Goal: Task Accomplishment & Management: Manage account settings

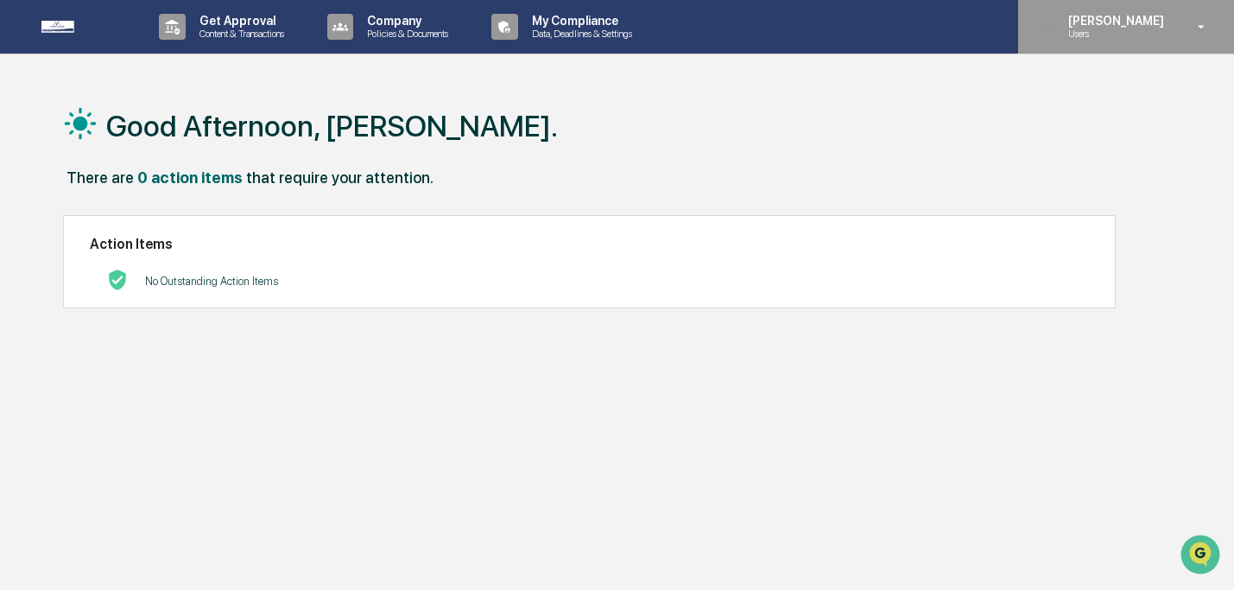
click at [1173, 29] on div "Niki Desai Users" at bounding box center [1126, 27] width 216 height 54
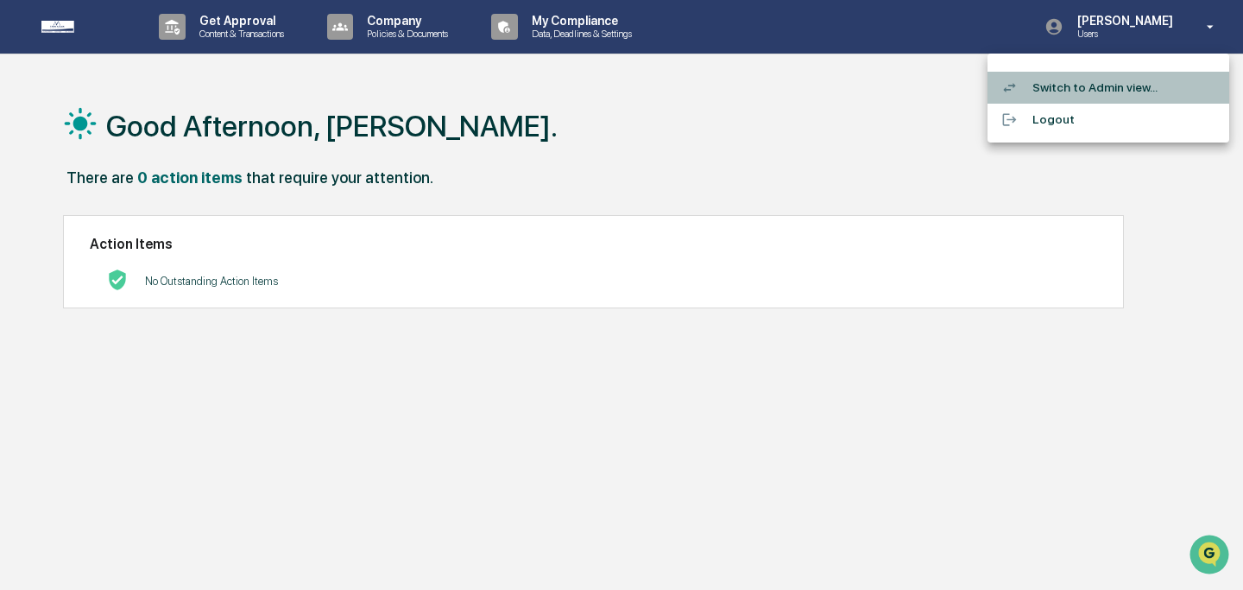
click at [1145, 83] on li "Switch to Admin view..." at bounding box center [1109, 88] width 242 height 32
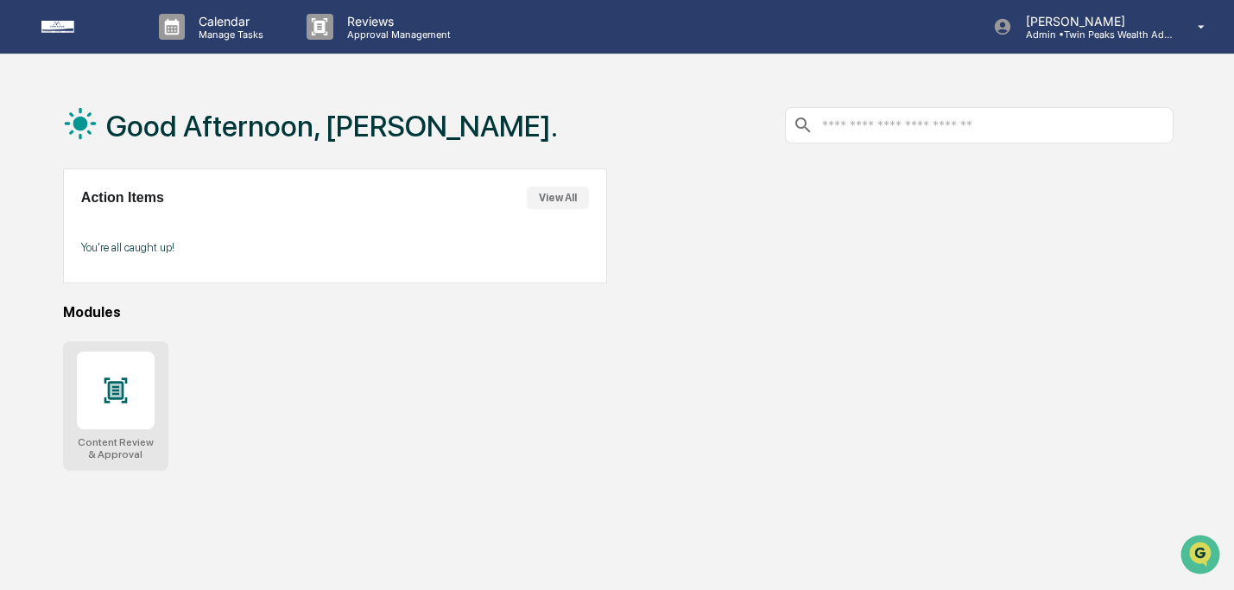
click at [149, 372] on div at bounding box center [116, 390] width 78 height 78
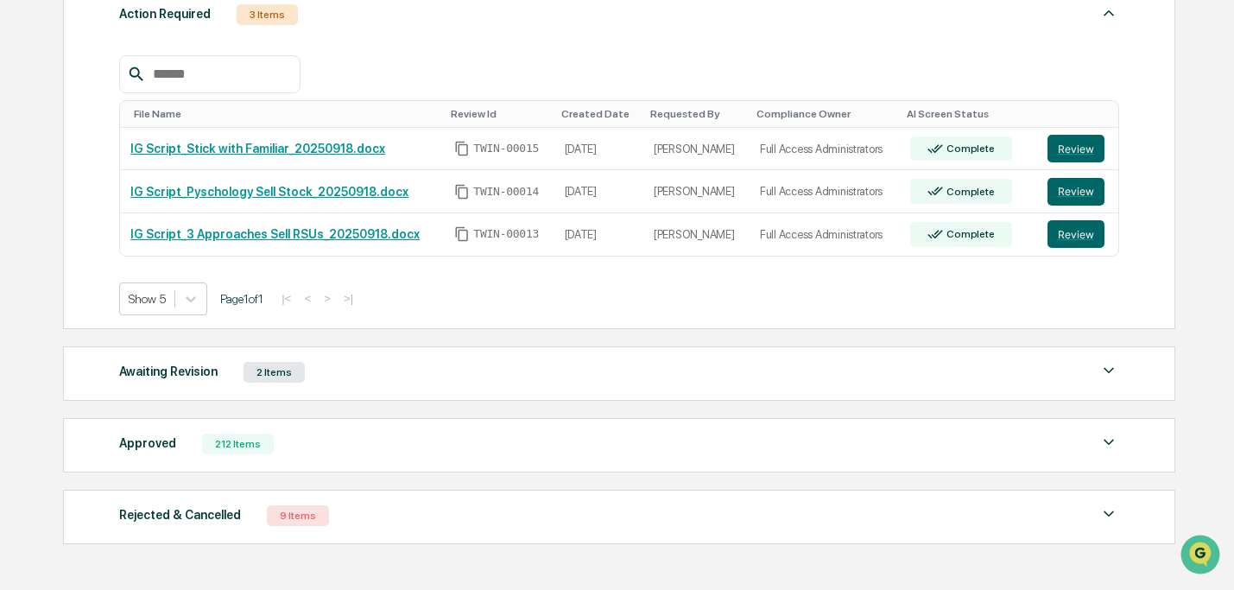
scroll to position [341, 0]
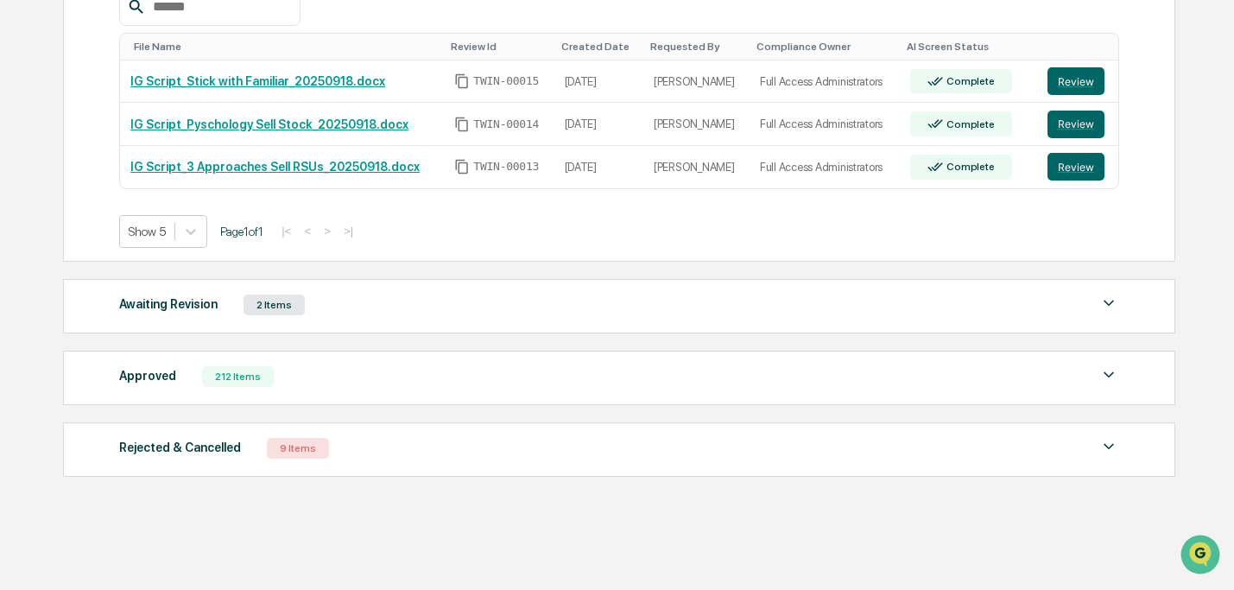
click at [428, 381] on div "Approved 212 Items" at bounding box center [618, 376] width 999 height 24
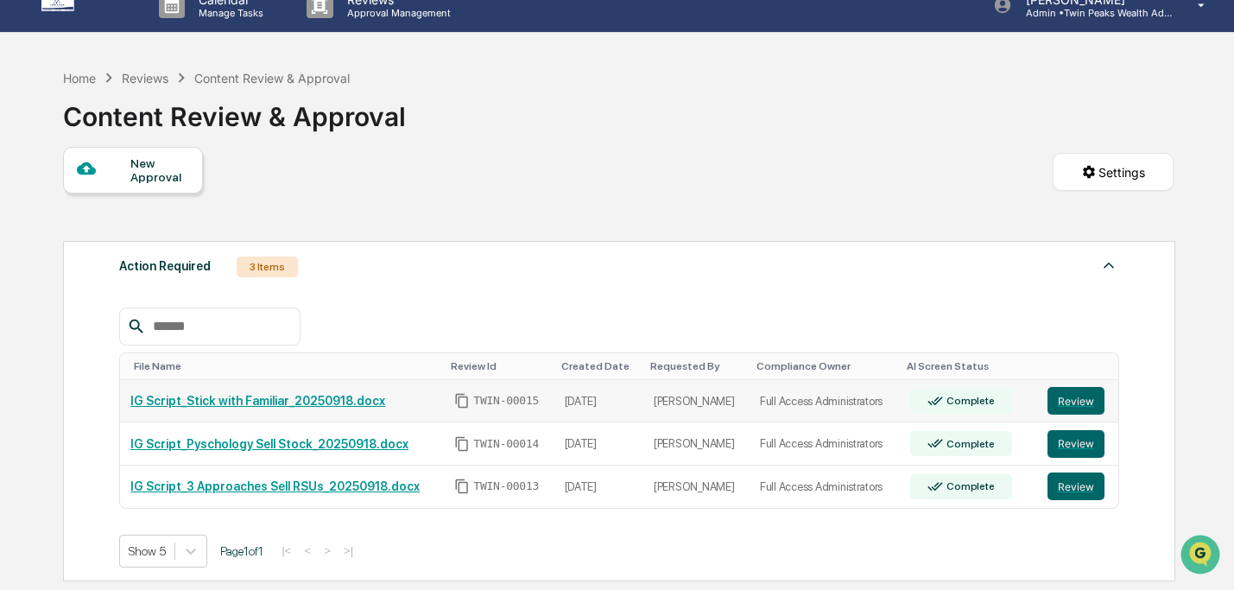
scroll to position [0, 0]
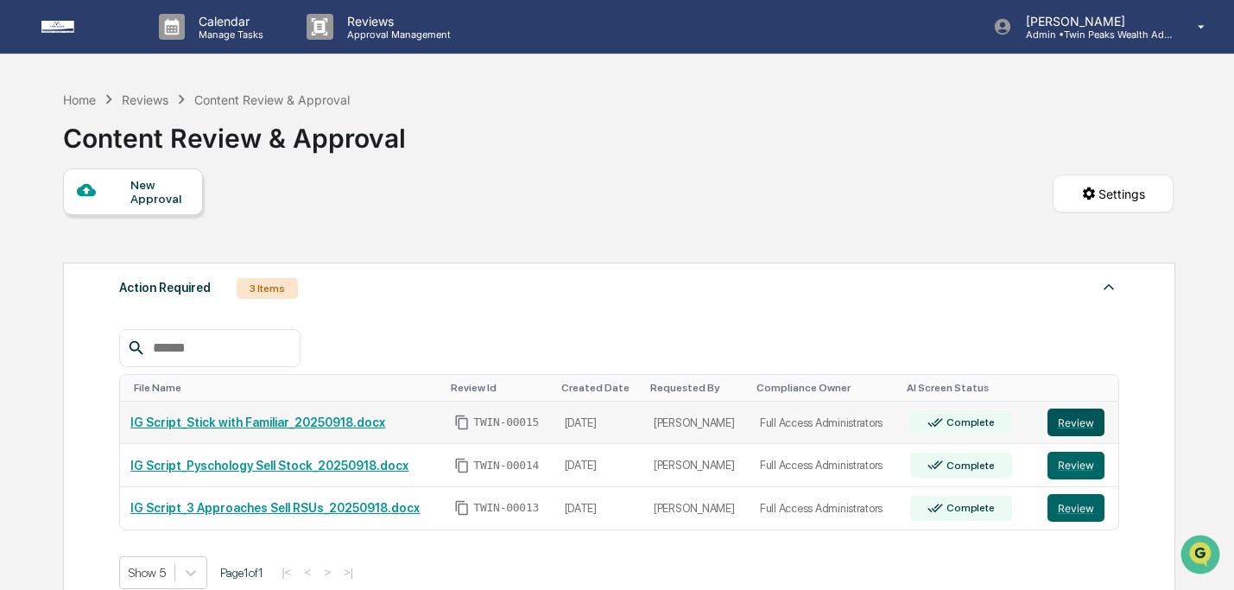
click at [1073, 424] on button "Review" at bounding box center [1075, 422] width 57 height 28
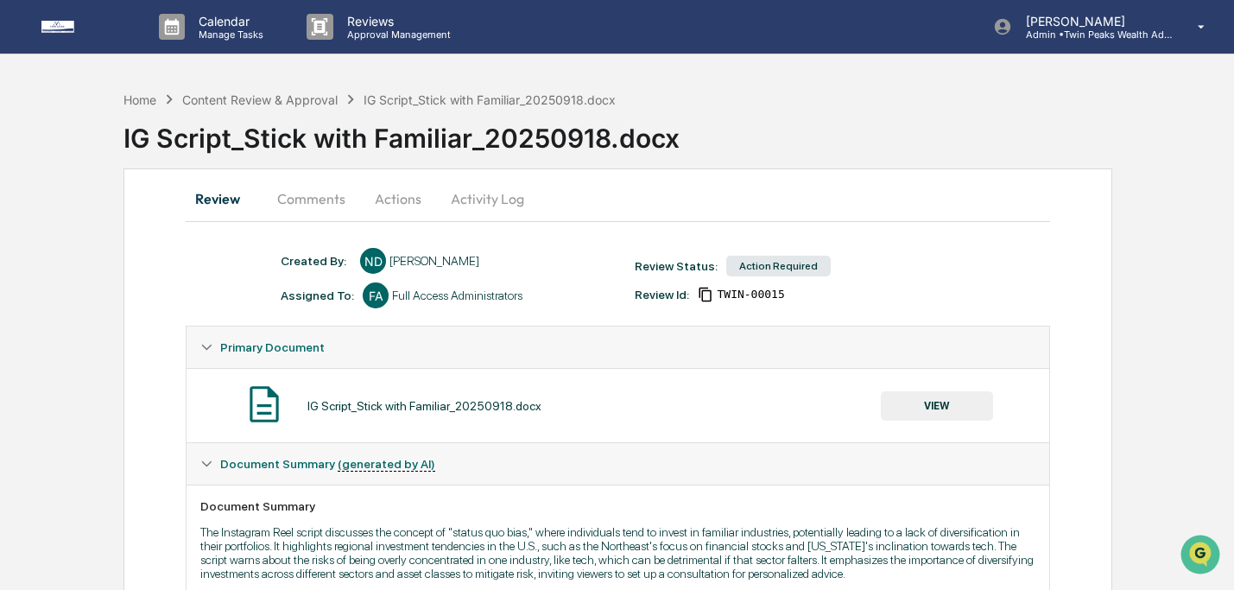
click at [415, 205] on button "Actions" at bounding box center [398, 198] width 78 height 41
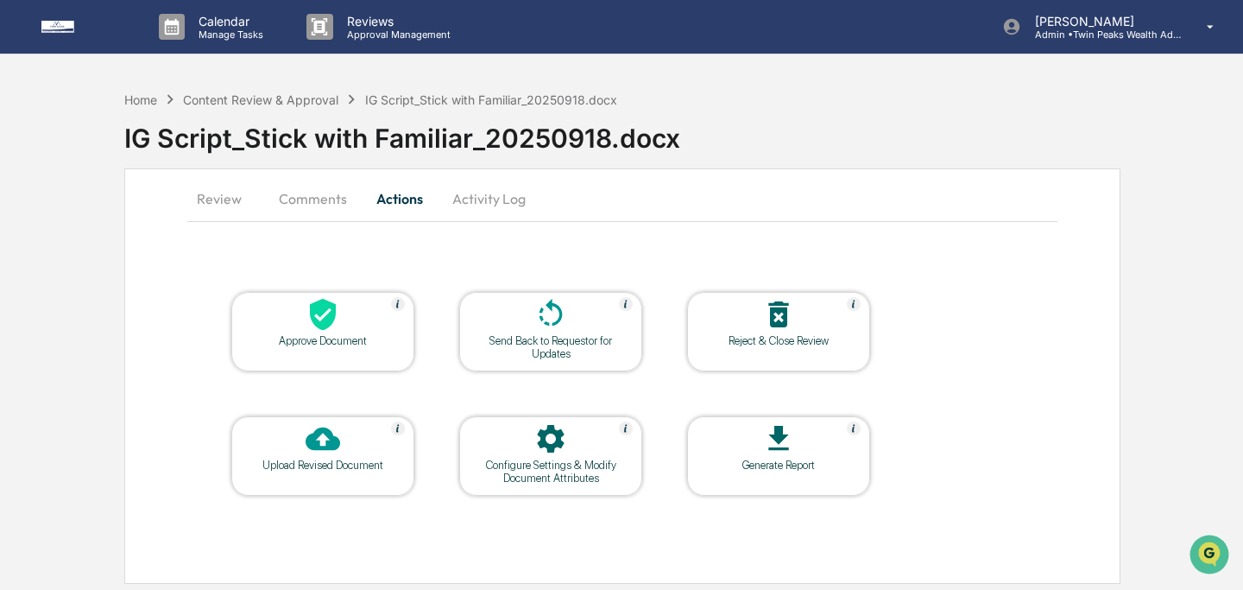
click at [223, 214] on button "Review" at bounding box center [226, 198] width 78 height 41
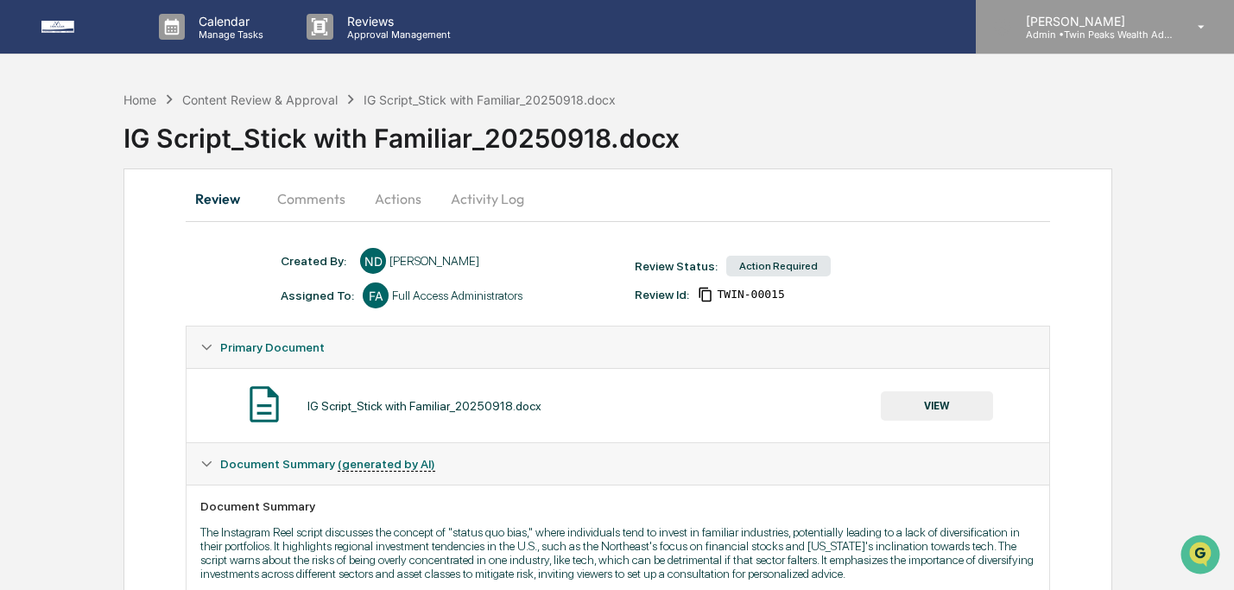
click at [1195, 31] on icon at bounding box center [1201, 27] width 30 height 16
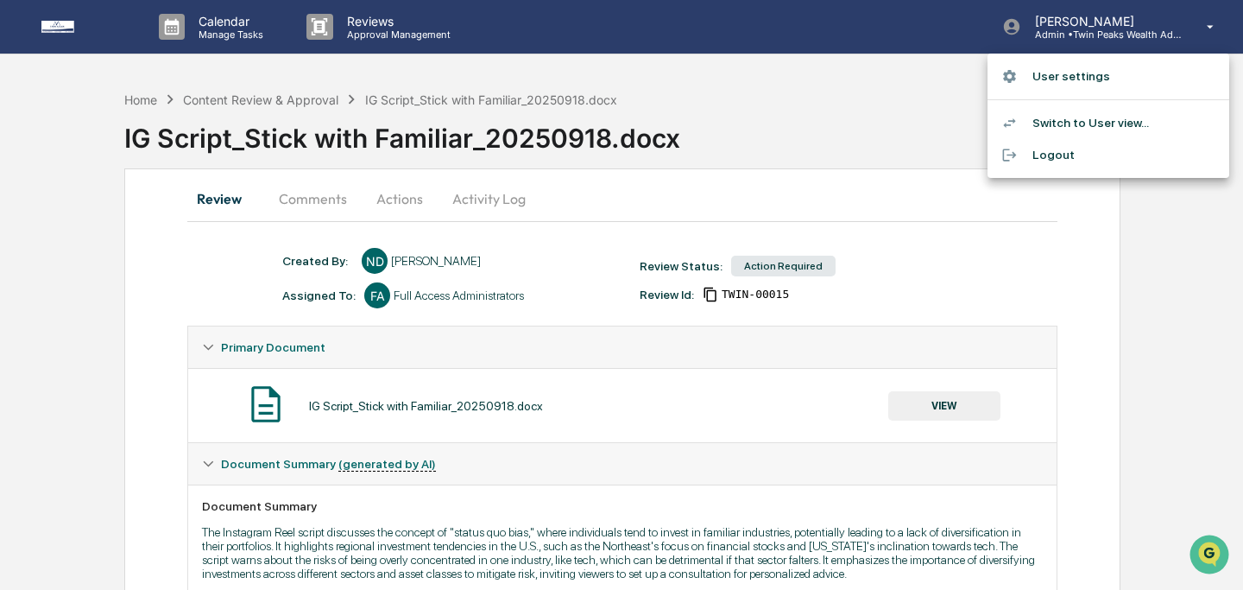
click at [1082, 123] on li "Switch to User view..." at bounding box center [1109, 123] width 242 height 32
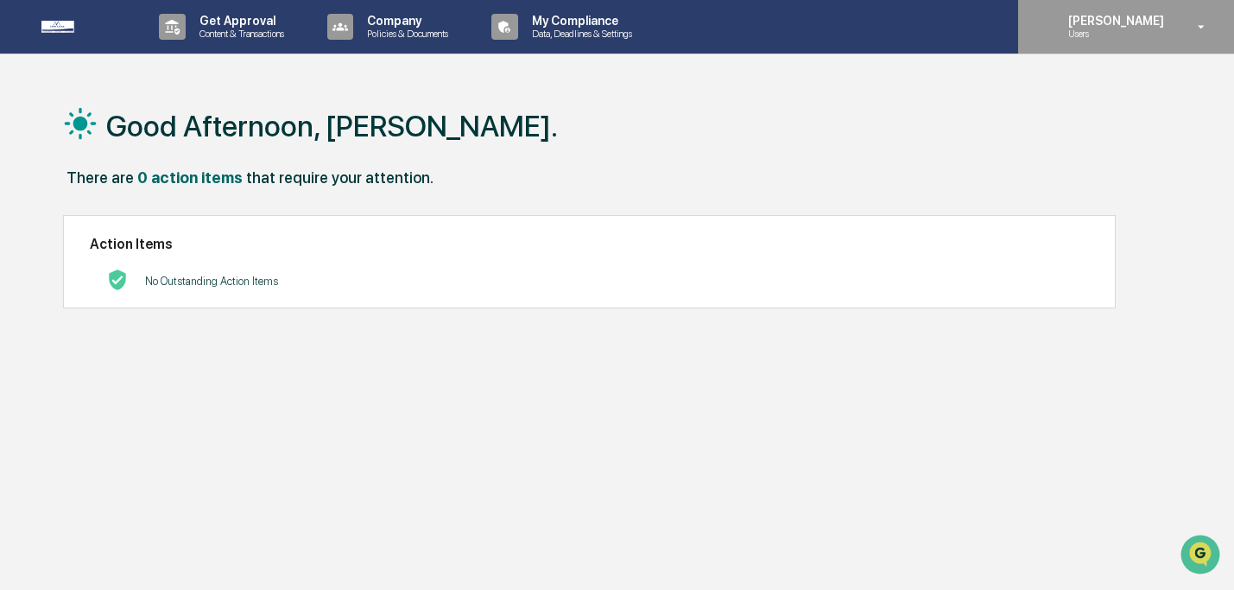
click at [1177, 8] on div "Niki Desai Users" at bounding box center [1126, 27] width 216 height 54
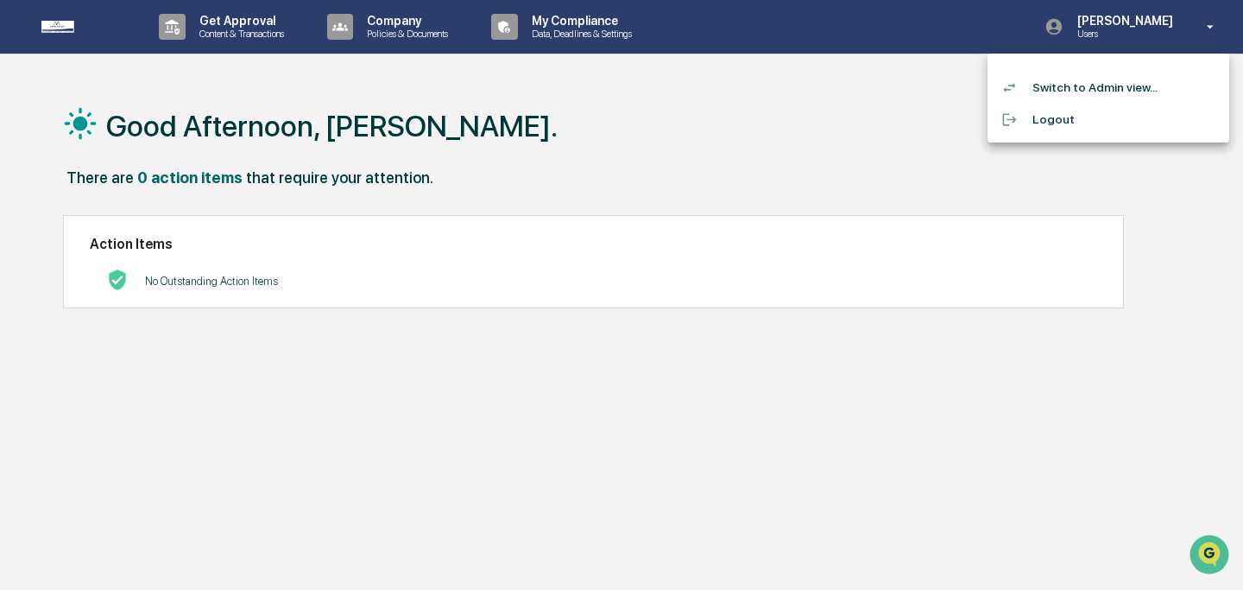
click at [1081, 87] on li "Switch to Admin view..." at bounding box center [1109, 88] width 242 height 32
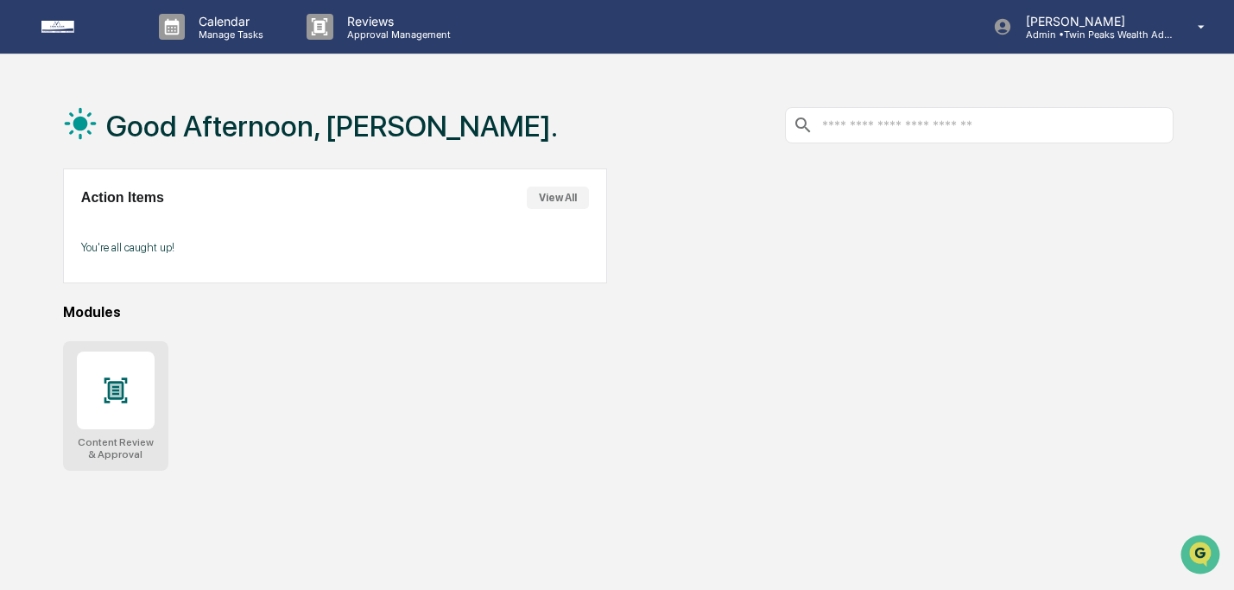
click at [83, 377] on div at bounding box center [116, 390] width 78 height 78
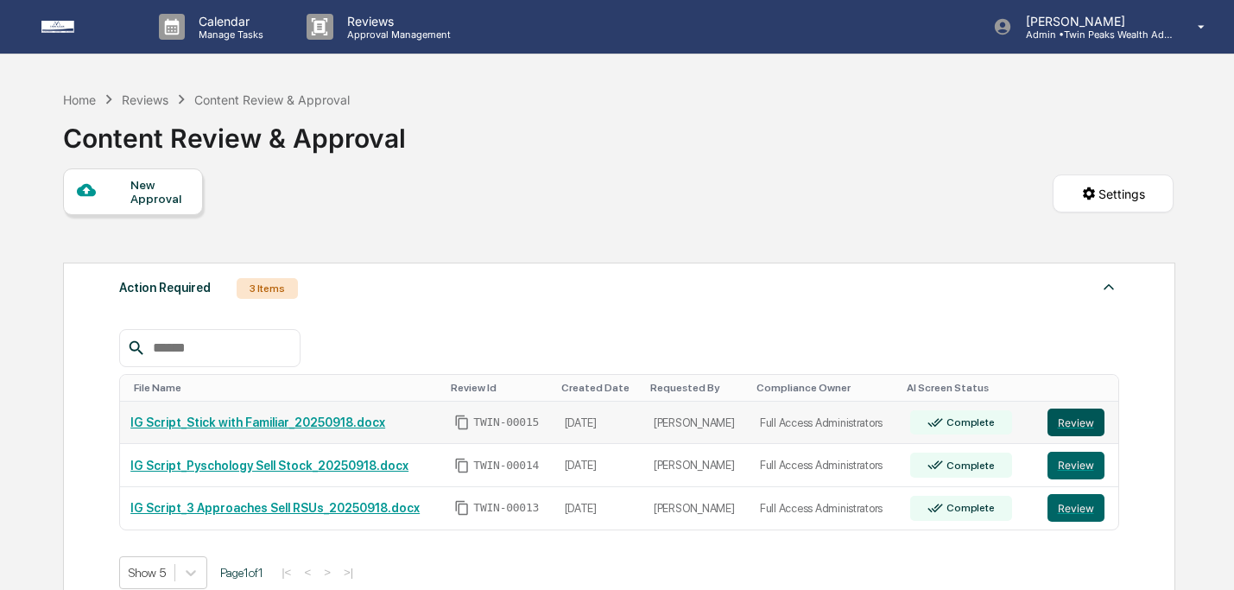
click at [1073, 433] on button "Review" at bounding box center [1075, 422] width 57 height 28
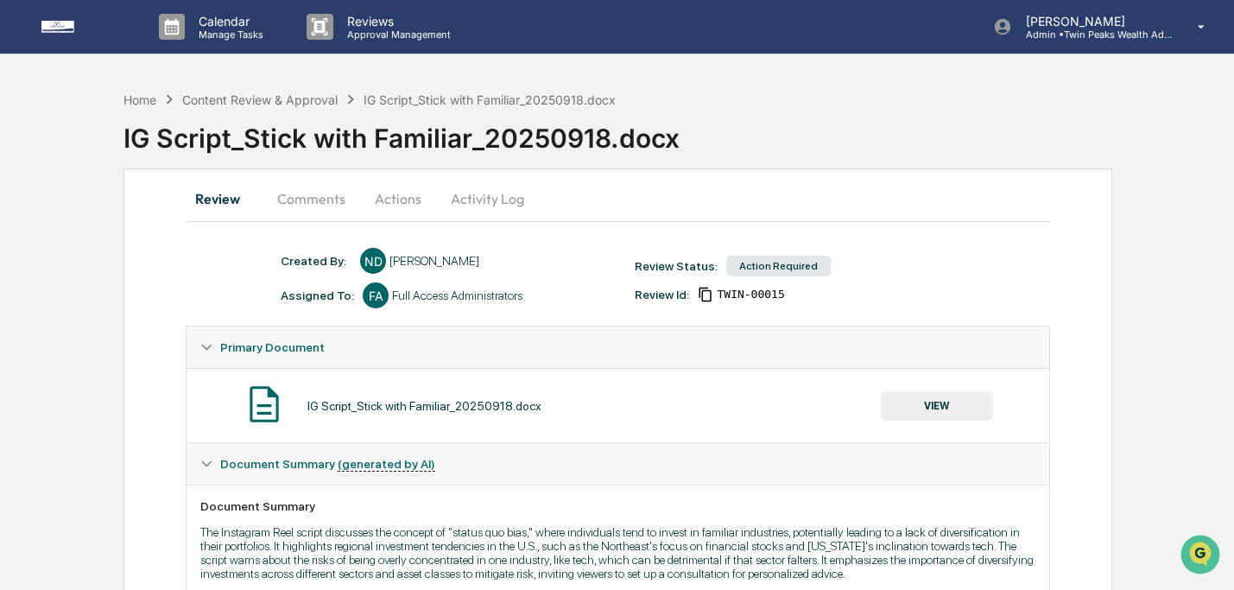
click at [427, 199] on button "Actions" at bounding box center [398, 198] width 78 height 41
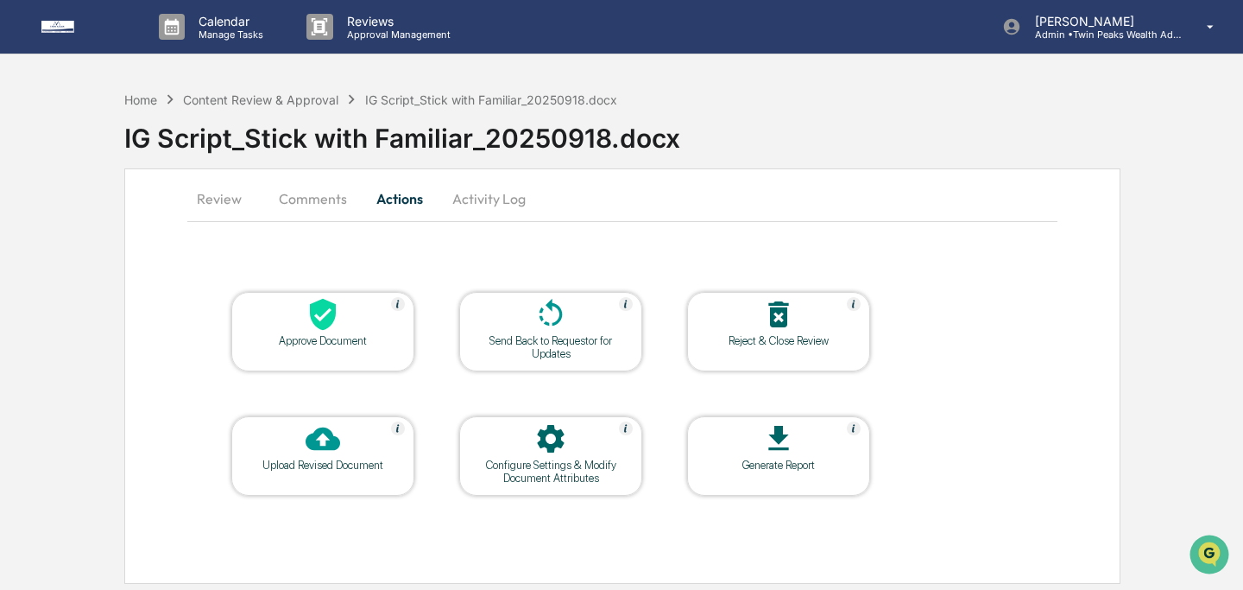
click at [231, 199] on button "Review" at bounding box center [226, 198] width 78 height 41
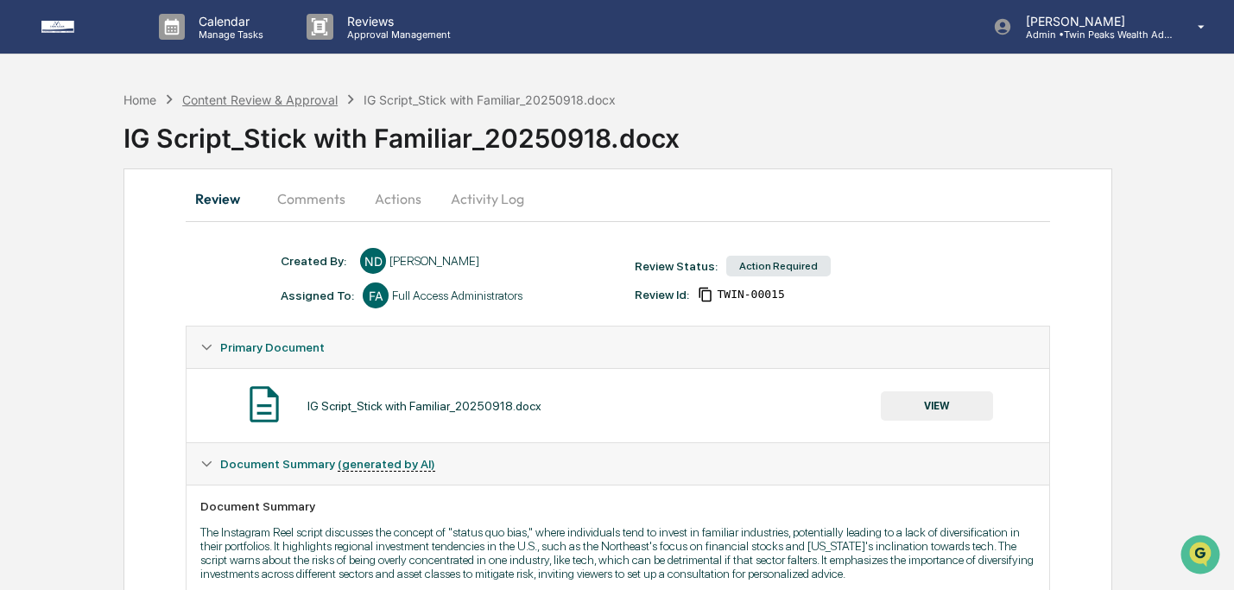
click at [269, 98] on div "Content Review & Approval" at bounding box center [259, 99] width 155 height 15
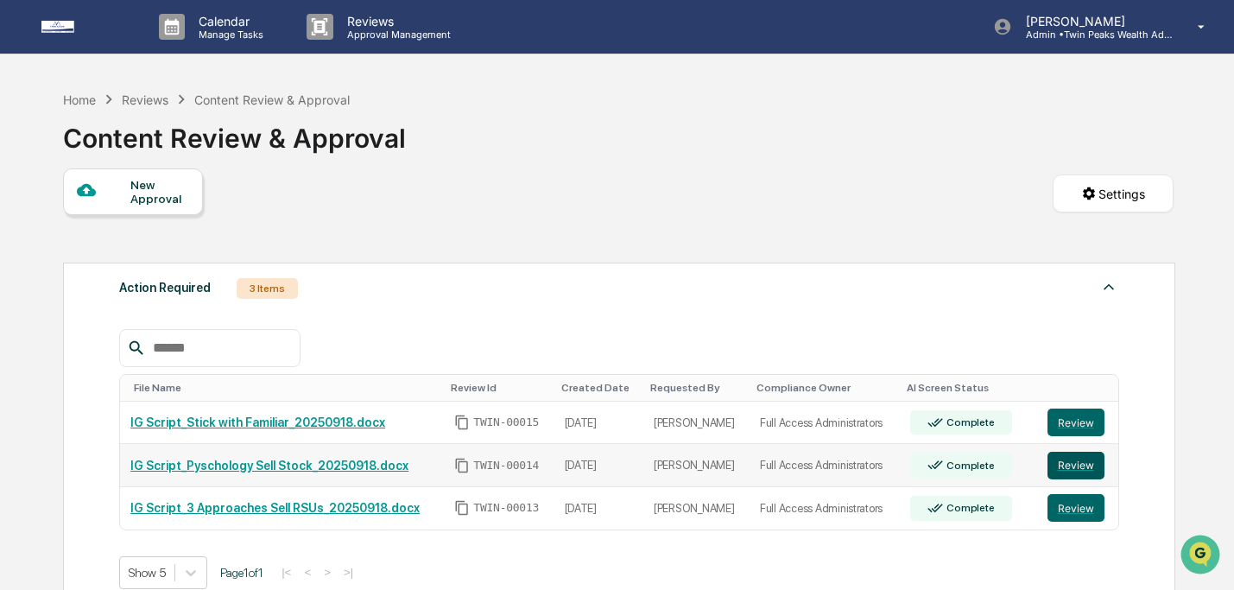
click at [1071, 462] on button "Review" at bounding box center [1075, 465] width 57 height 28
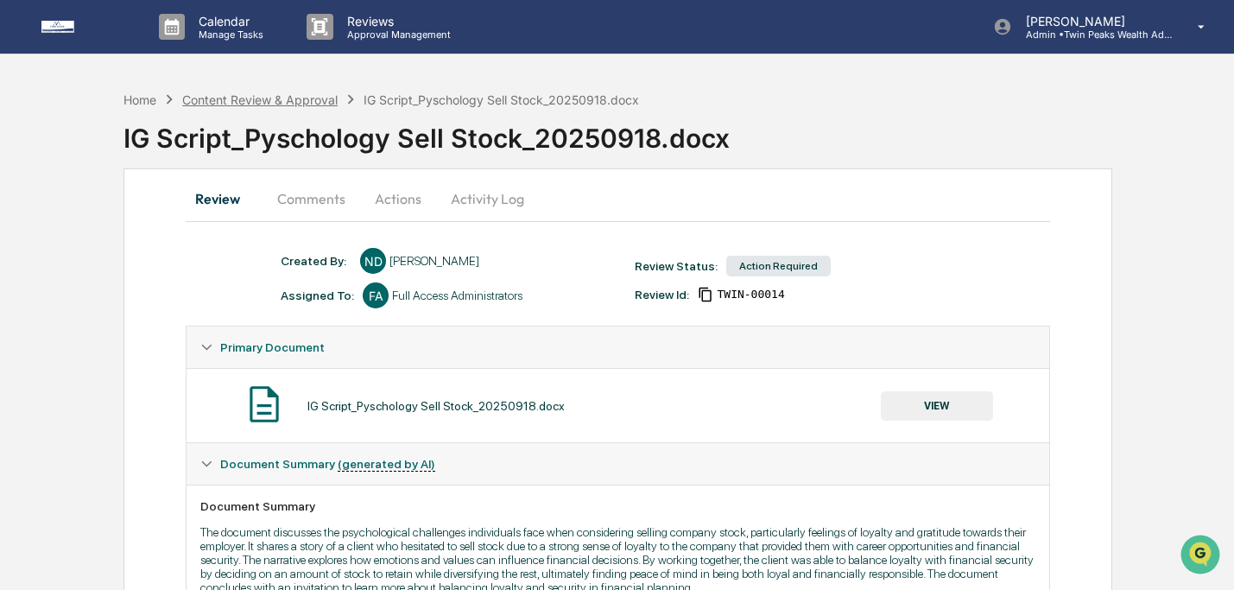
click at [230, 104] on div "Content Review & Approval" at bounding box center [259, 99] width 155 height 15
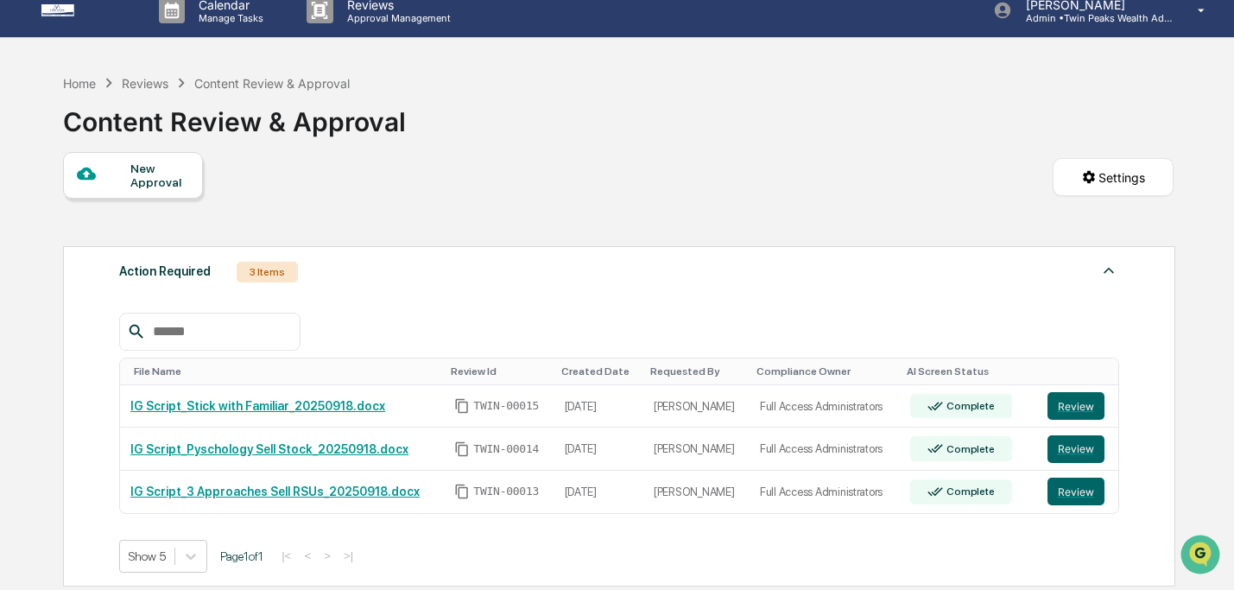
scroll to position [44, 0]
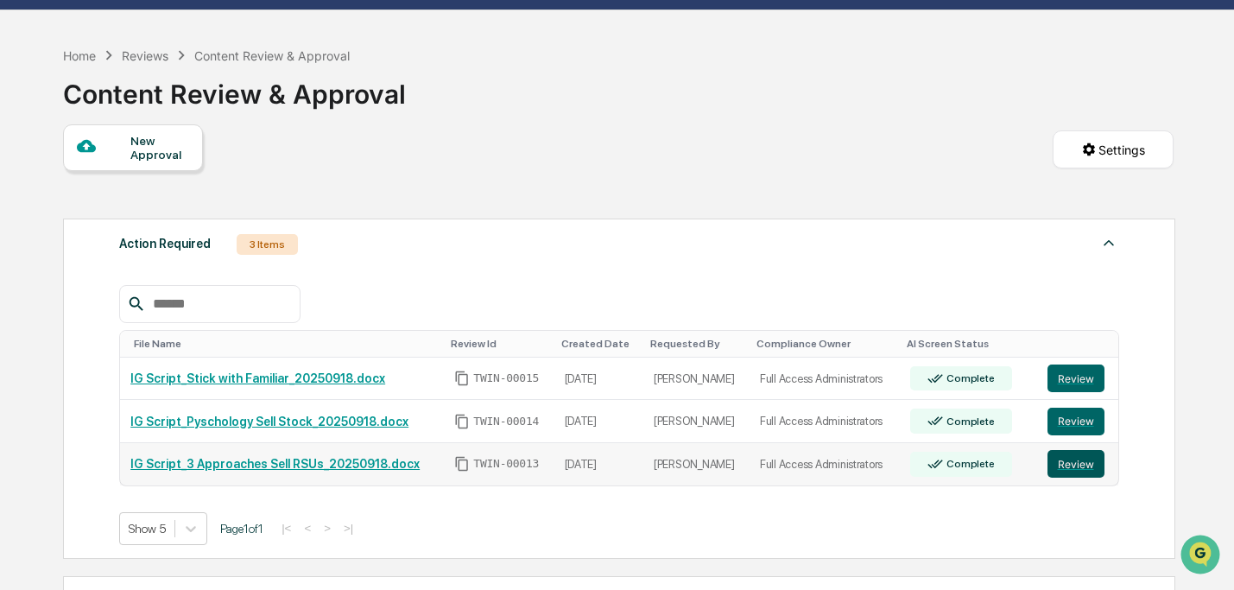
click at [1068, 462] on button "Review" at bounding box center [1075, 464] width 57 height 28
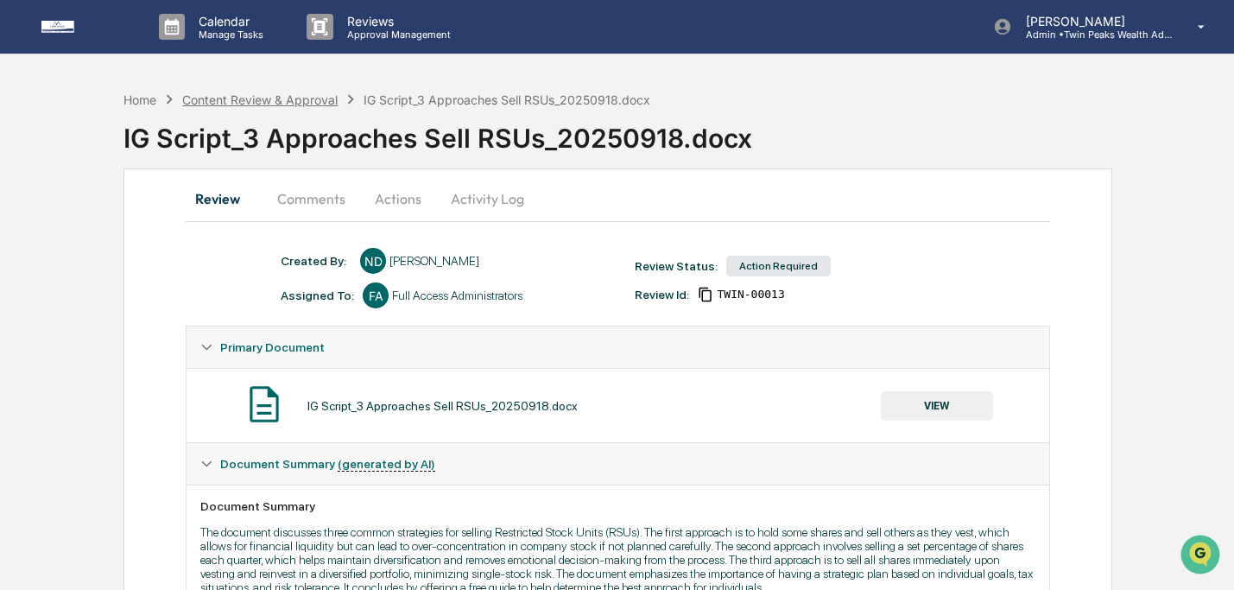
click at [258, 101] on div "Content Review & Approval" at bounding box center [259, 99] width 155 height 15
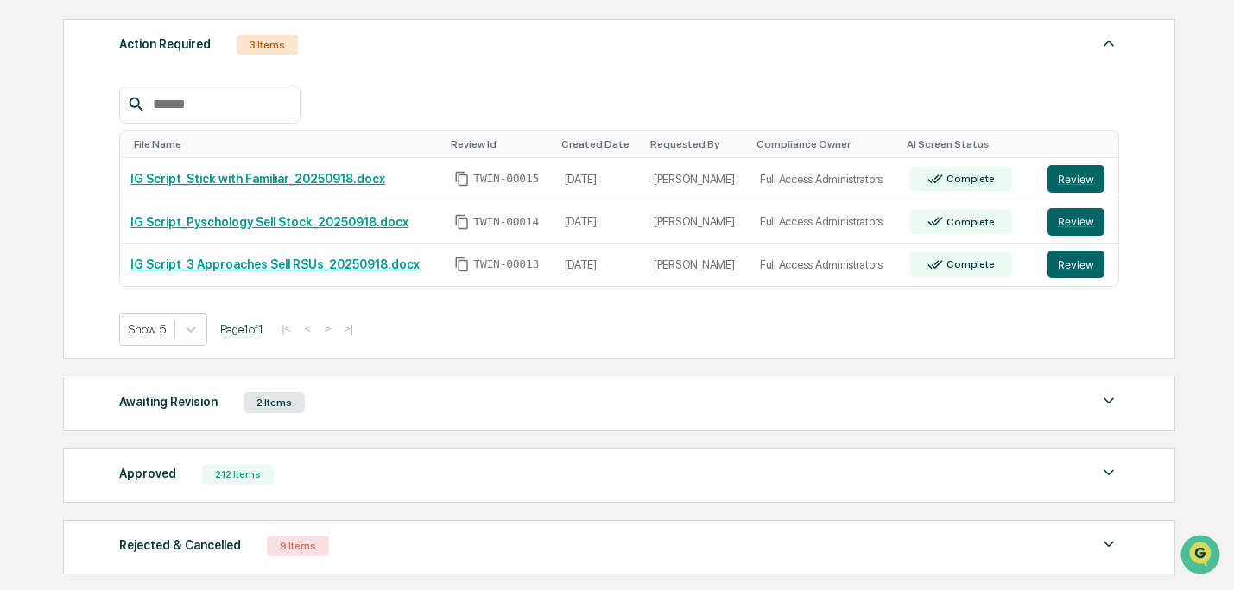
scroll to position [249, 0]
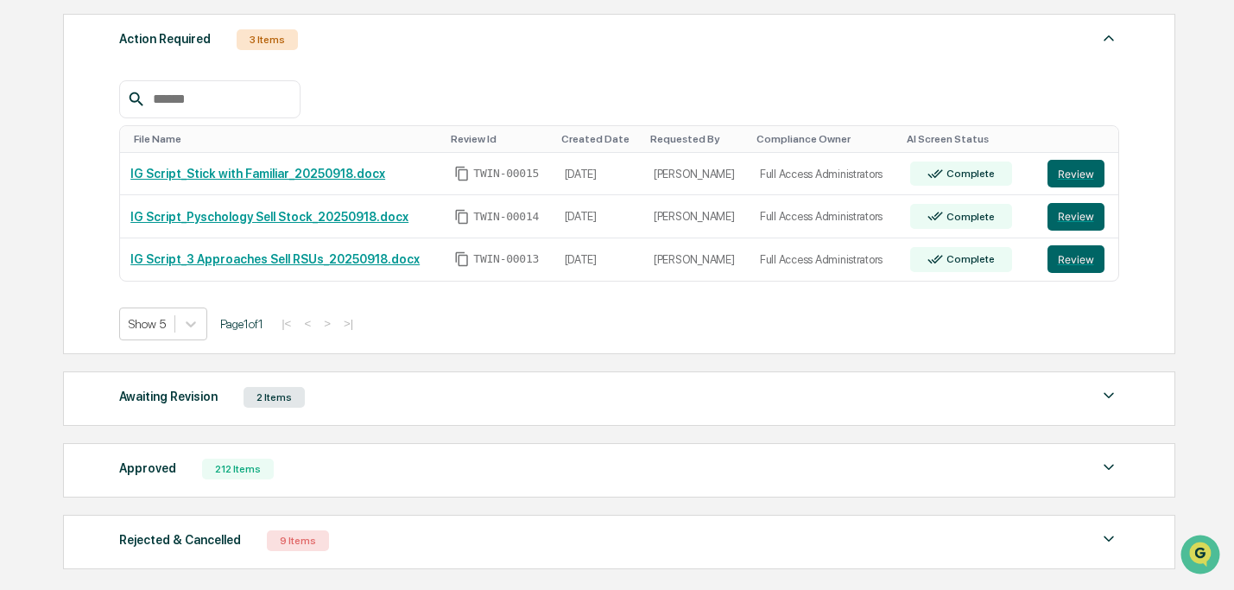
click at [641, 397] on div "Awaiting Revision 2 Items" at bounding box center [618, 397] width 999 height 24
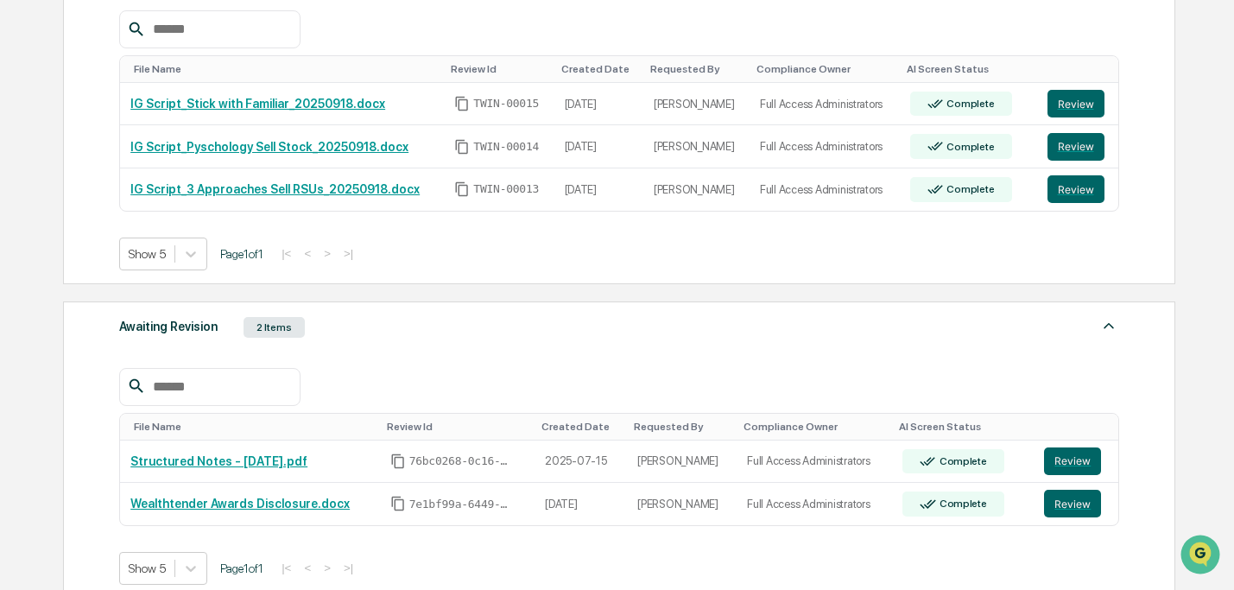
scroll to position [590, 0]
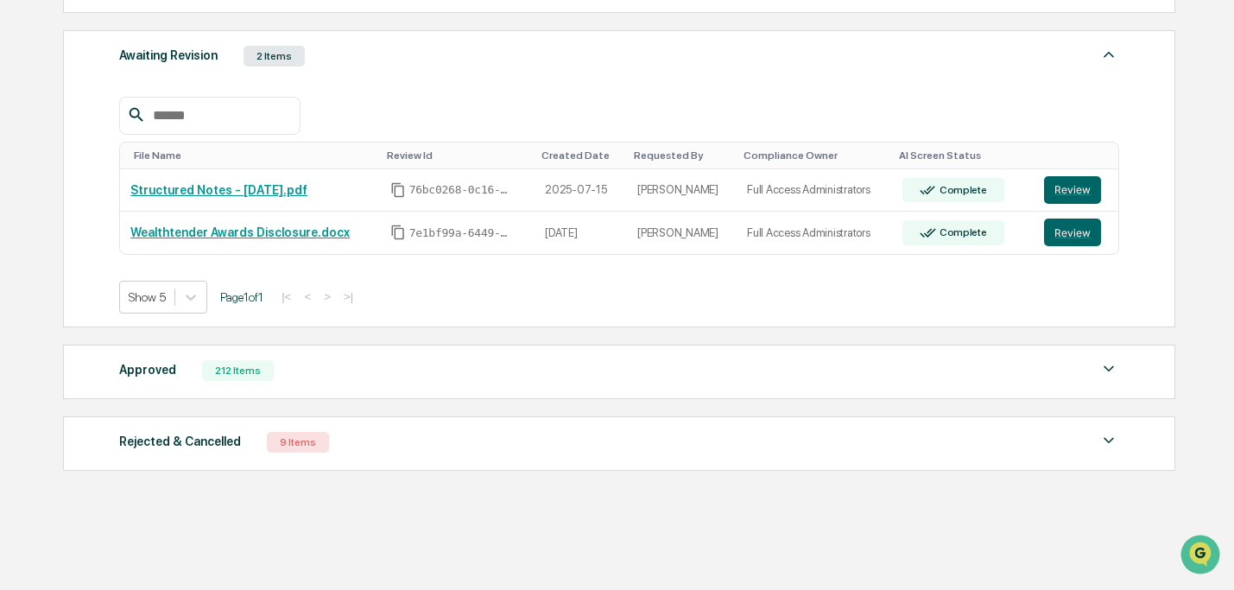
click at [622, 363] on div "Approved 212 Items" at bounding box center [618, 370] width 999 height 24
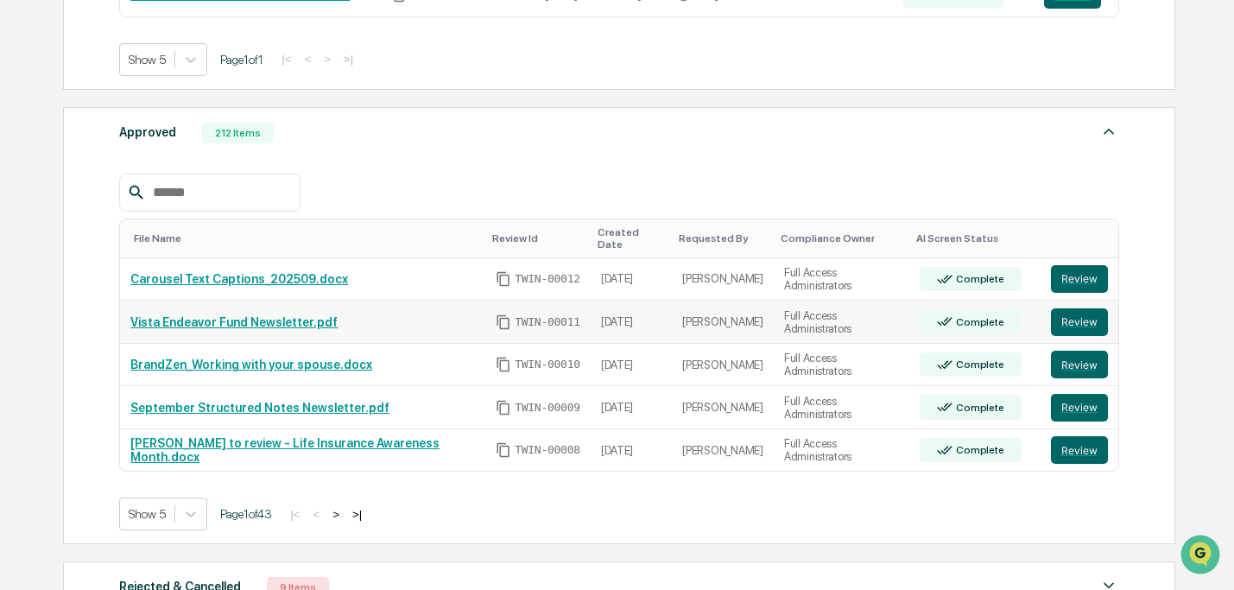
scroll to position [904, 0]
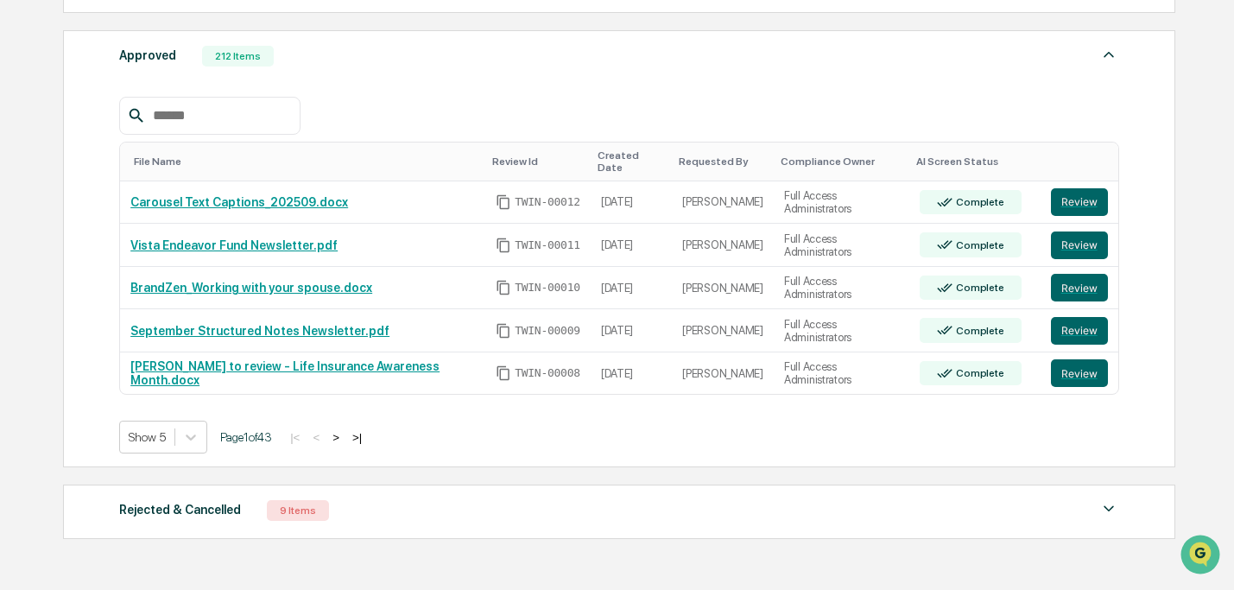
click at [241, 127] on input "text" at bounding box center [219, 115] width 147 height 22
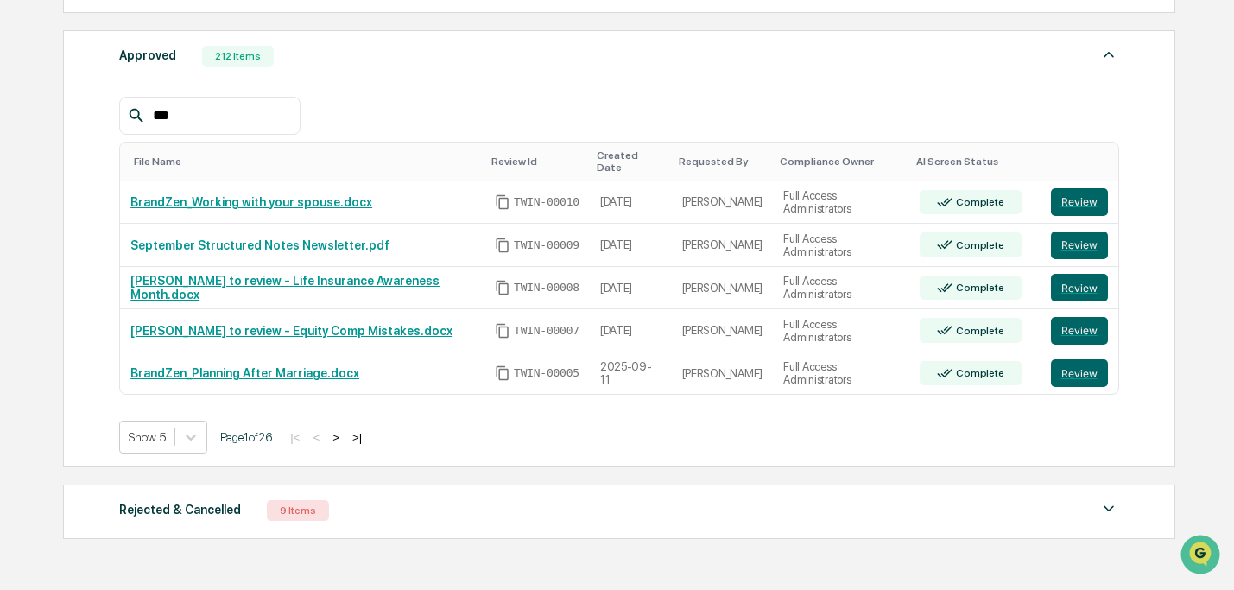
scroll to position [833, 0]
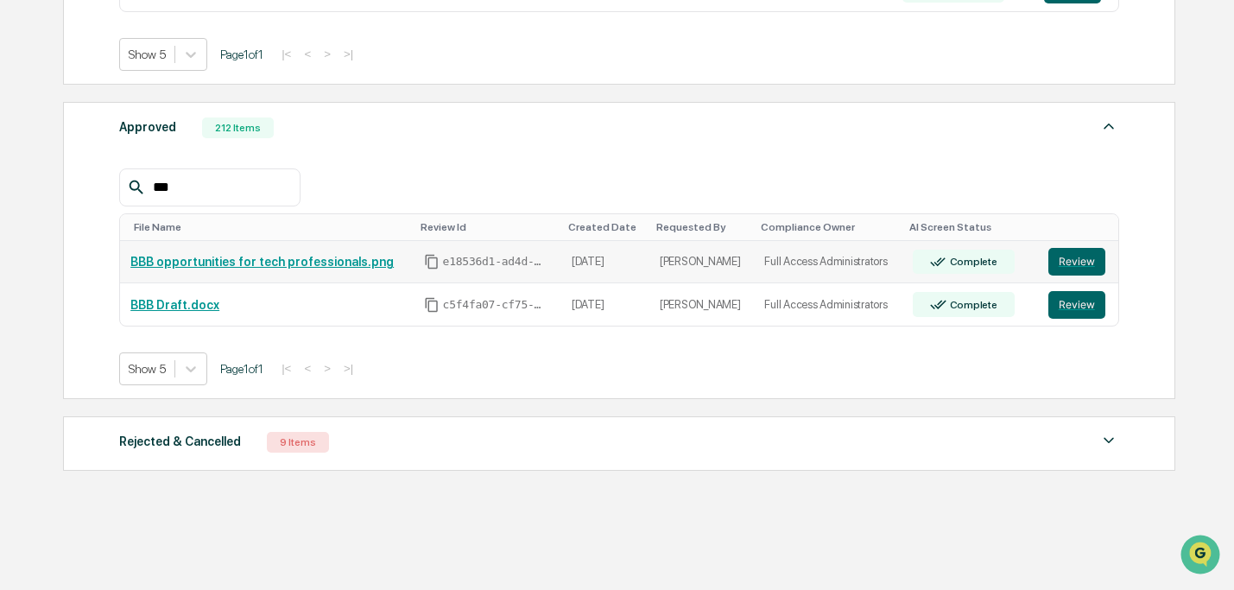
type input "***"
click at [306, 259] on link "BBB opportunities for tech professionals.png" at bounding box center [261, 262] width 263 height 14
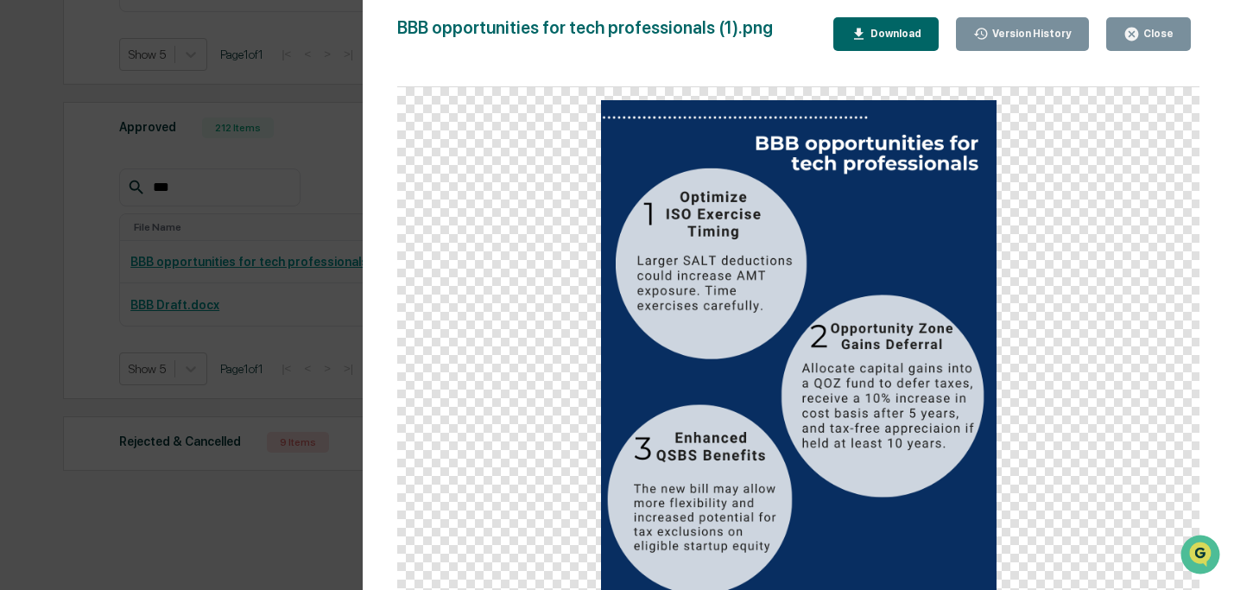
click at [1172, 44] on button "Close" at bounding box center [1148, 34] width 85 height 34
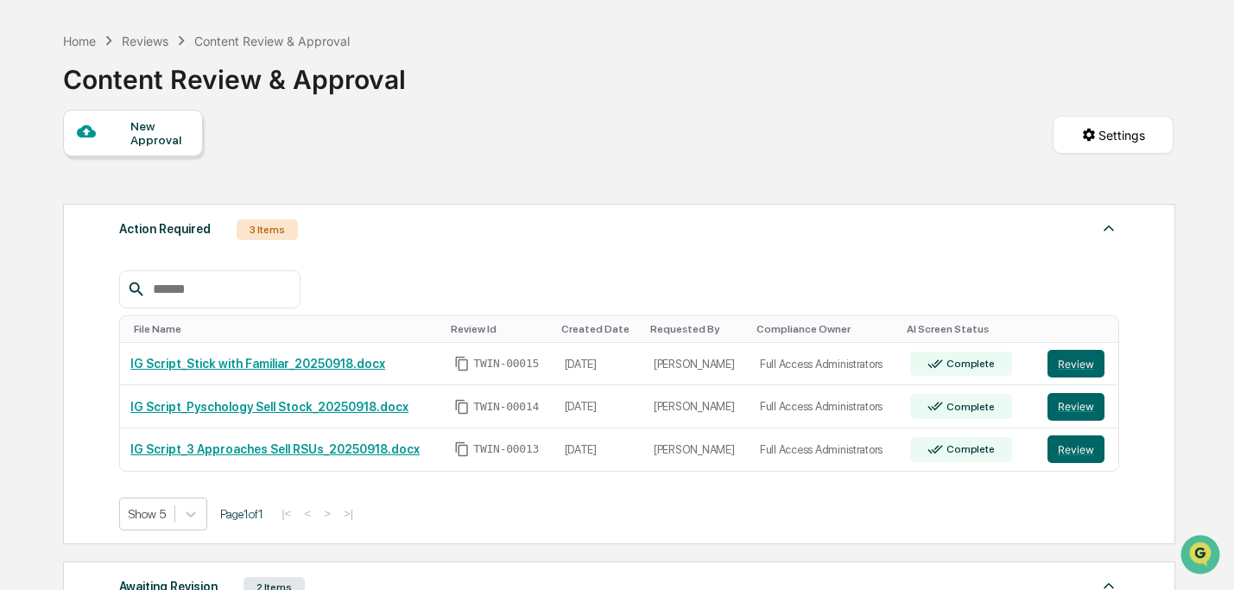
scroll to position [0, 0]
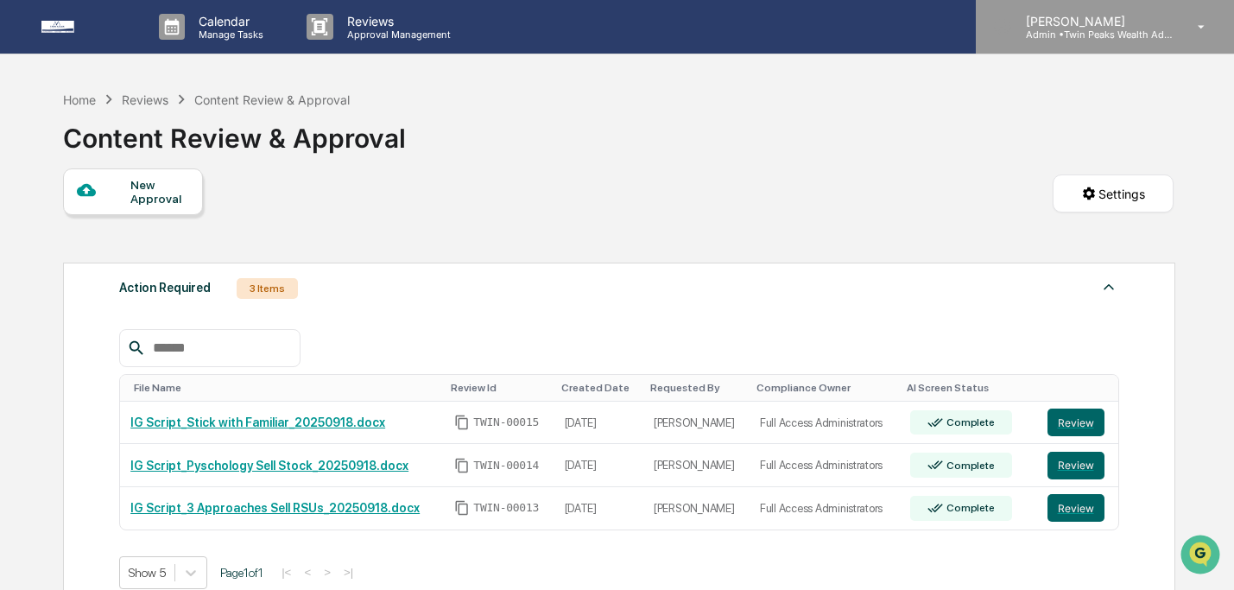
click at [1131, 24] on p "[PERSON_NAME]" at bounding box center [1092, 21] width 161 height 15
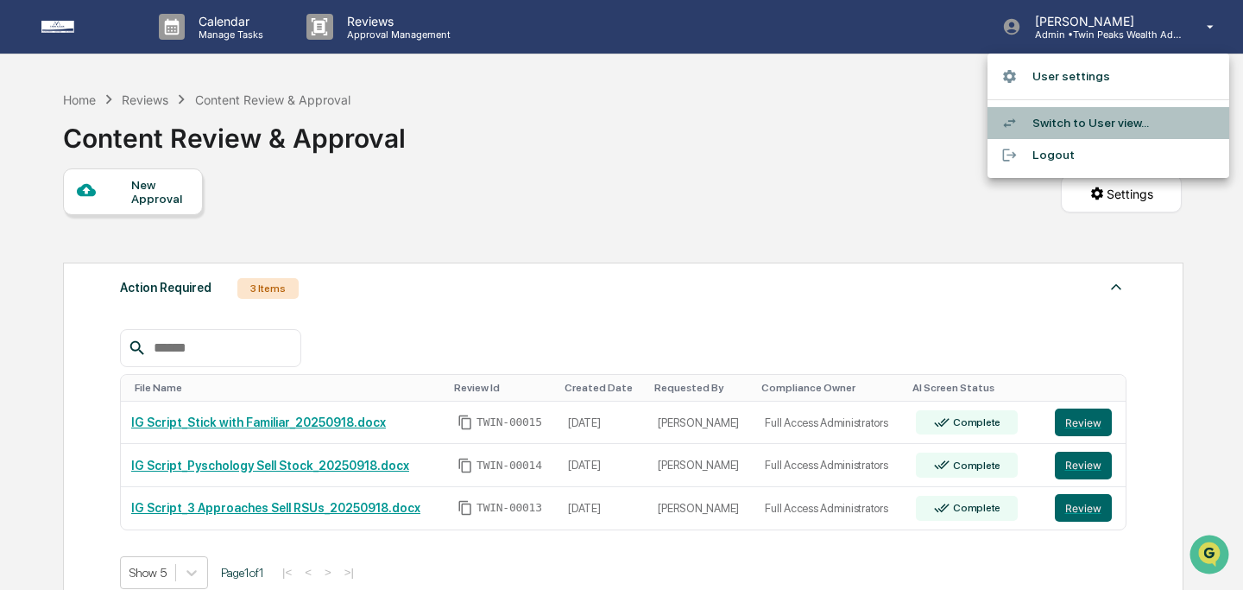
click at [1082, 128] on li "Switch to User view..." at bounding box center [1109, 123] width 242 height 32
